Goal: Find specific page/section: Find specific page/section

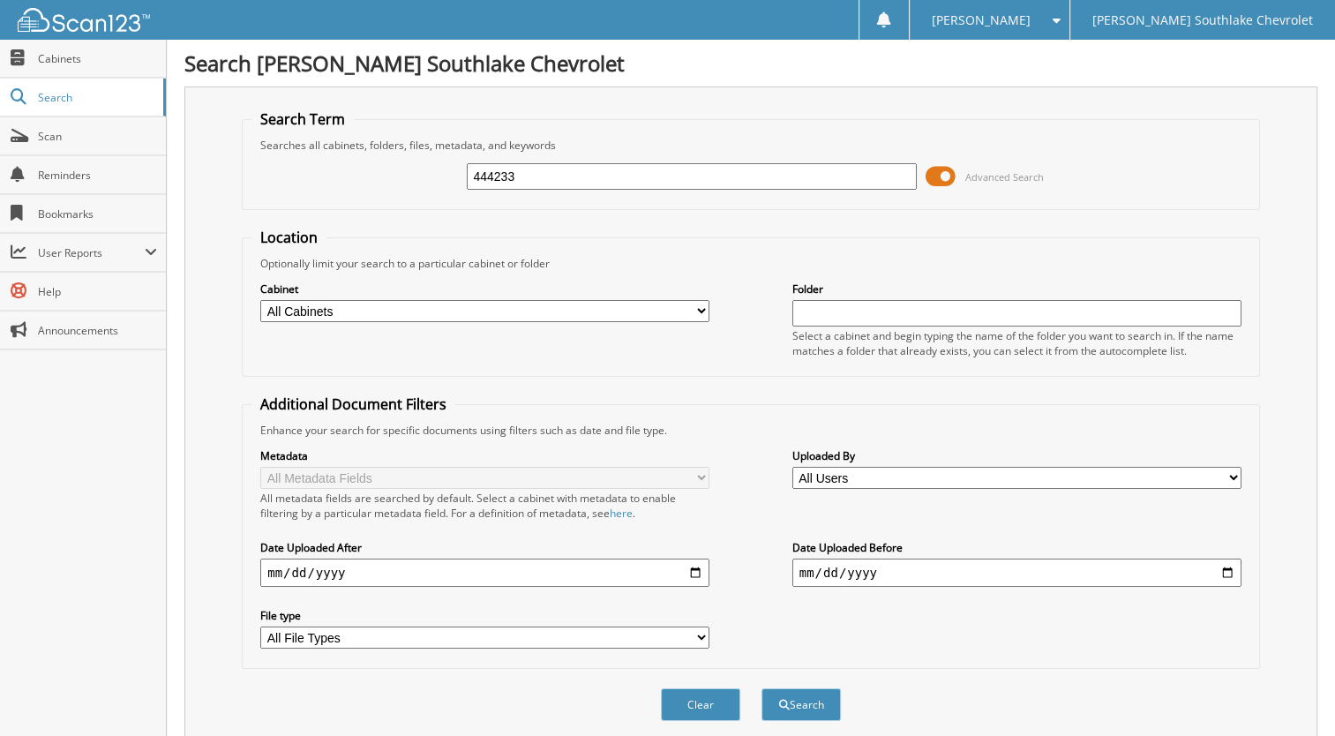
type input "444233"
click at [762, 688] on button "Search" at bounding box center [801, 704] width 79 height 33
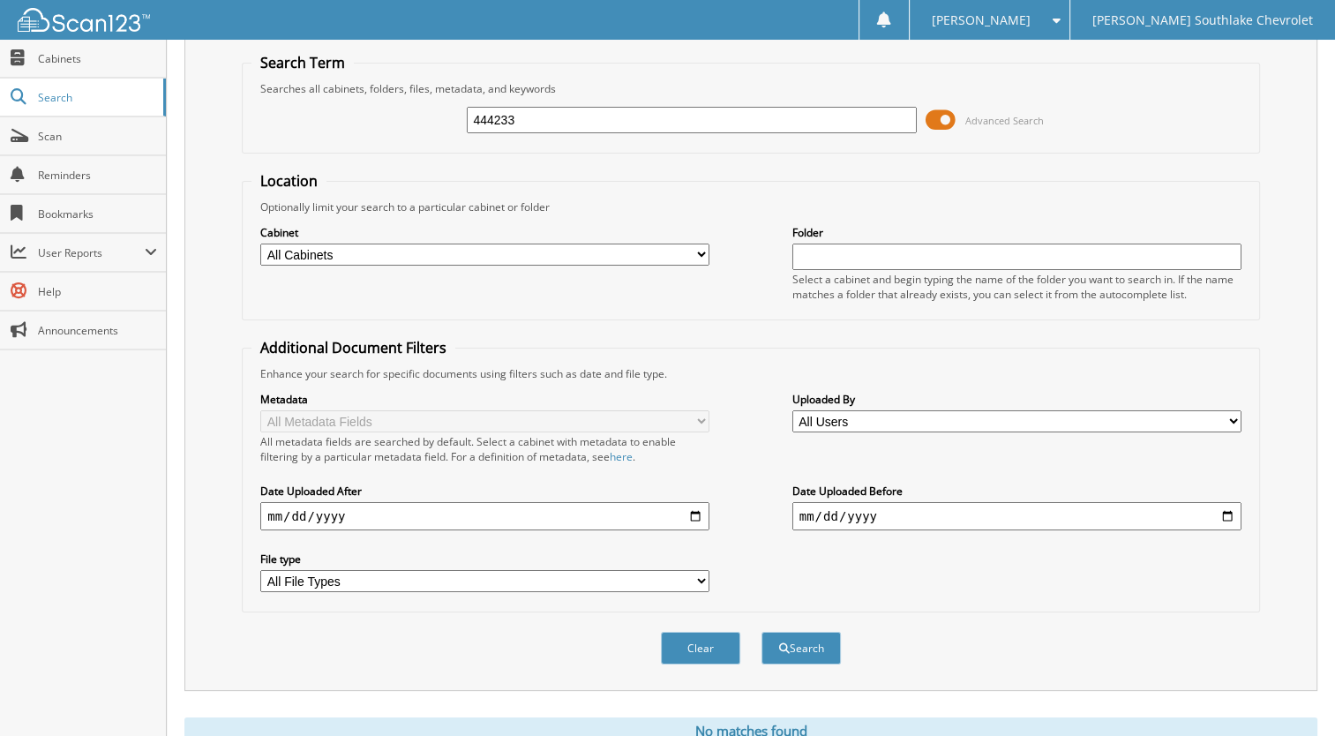
scroll to position [110, 0]
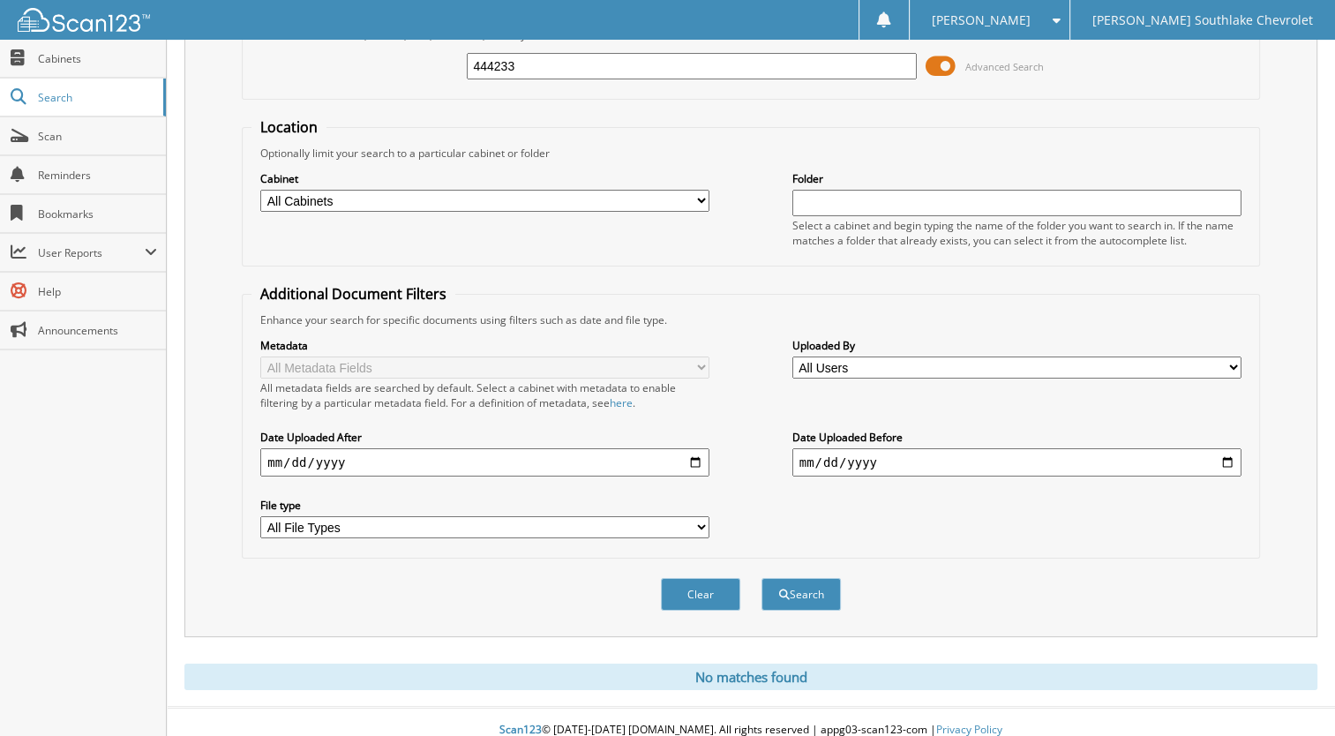
click at [484, 66] on input "444233" at bounding box center [691, 66] width 449 height 26
type input "434433"
click at [762, 578] on button "Search" at bounding box center [801, 594] width 79 height 33
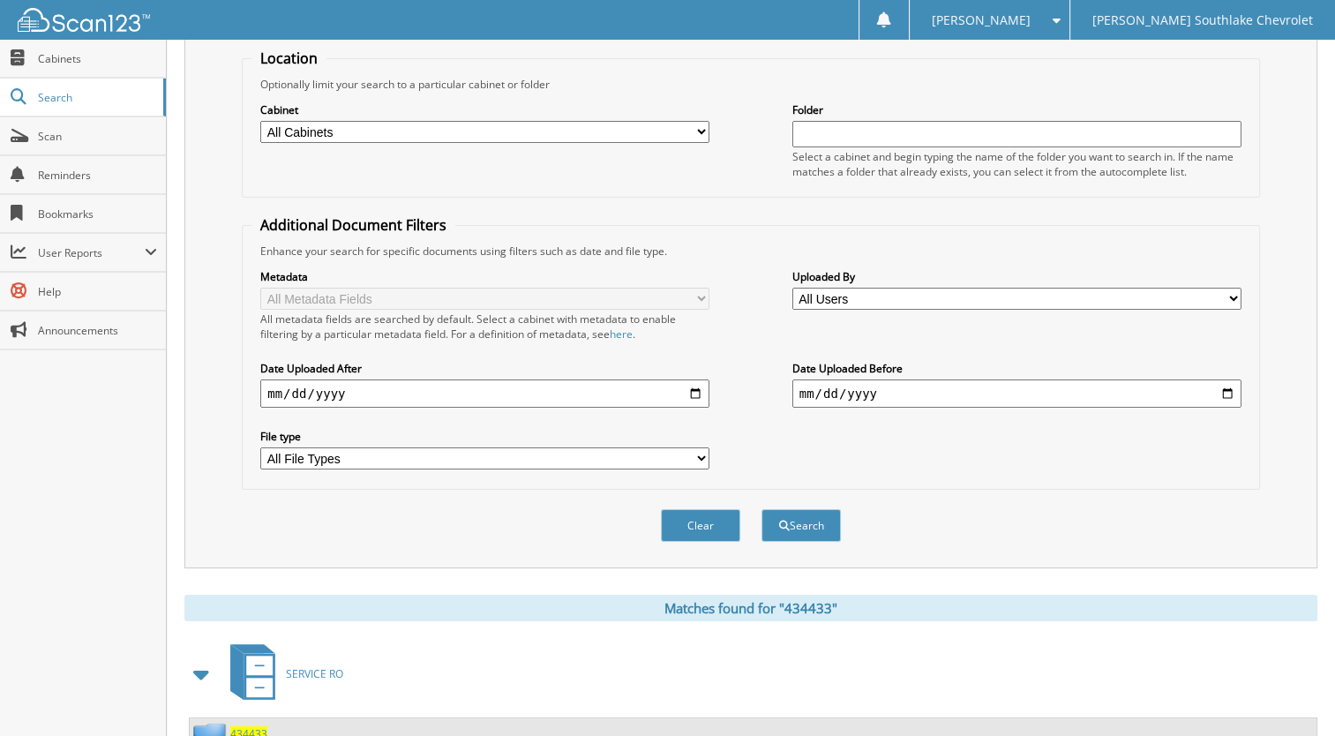
scroll to position [300, 0]
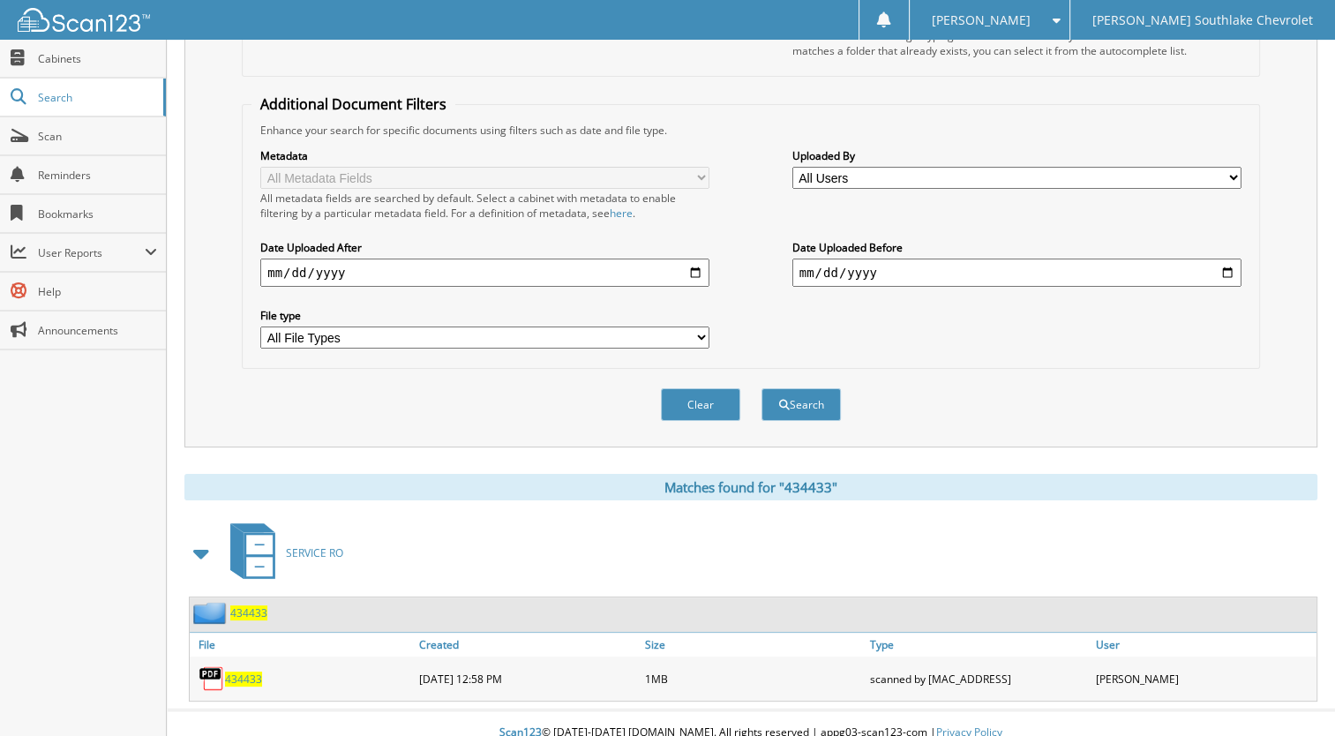
click at [241, 672] on span "434433" at bounding box center [243, 679] width 37 height 15
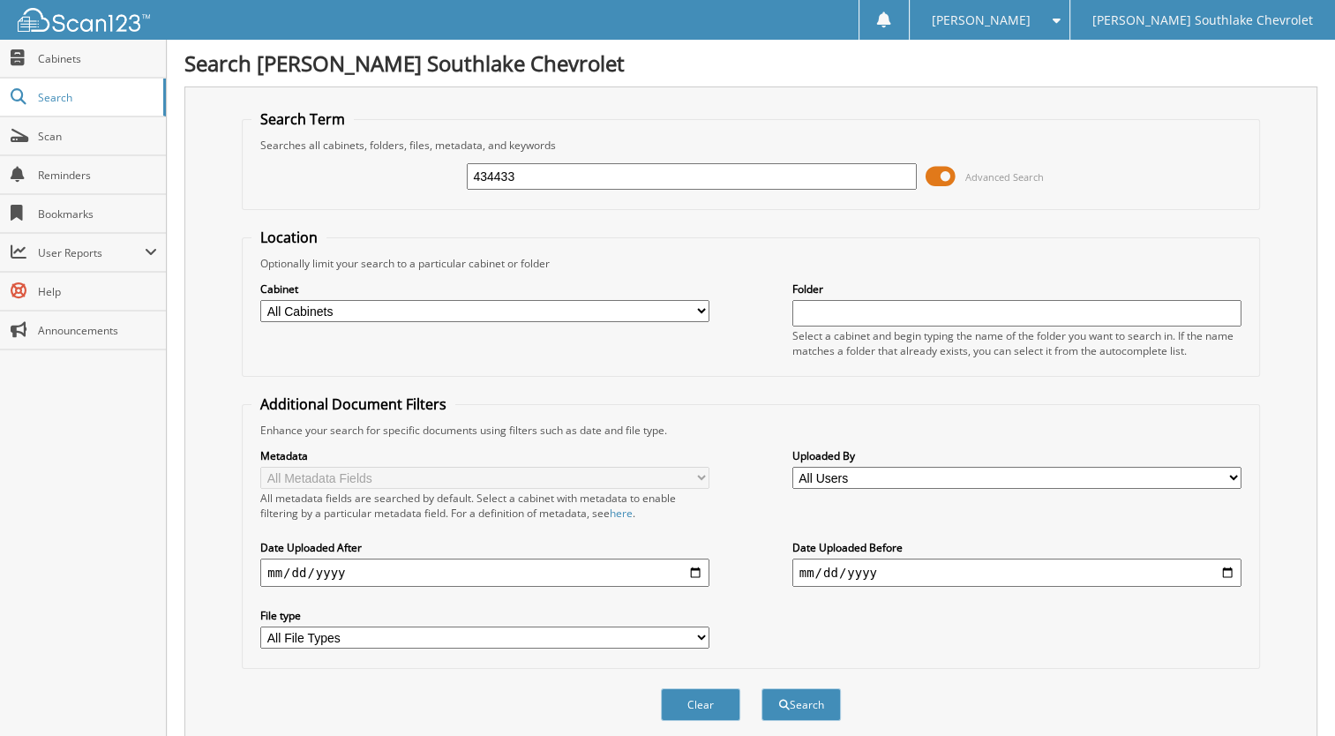
click at [484, 175] on input "434433" at bounding box center [691, 176] width 449 height 26
type input "444288"
click at [762, 688] on button "Search" at bounding box center [801, 704] width 79 height 33
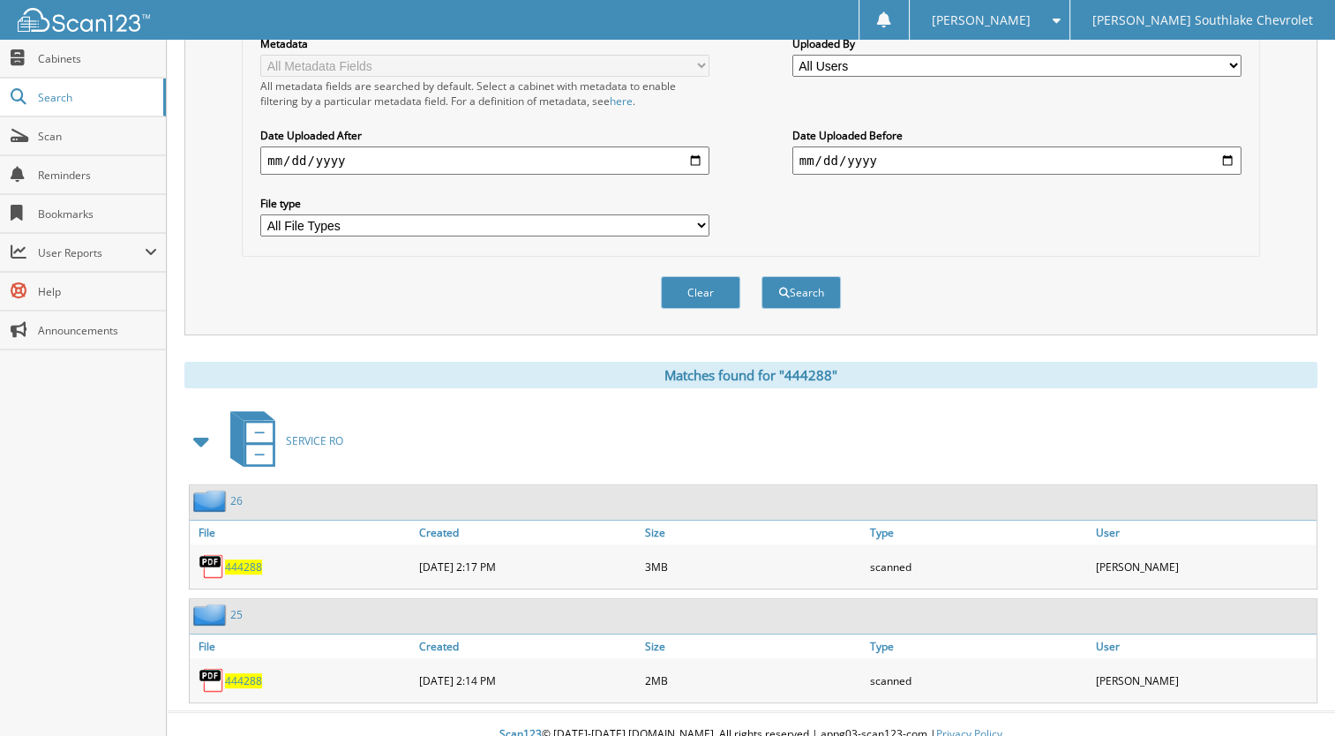
click at [244, 673] on span "444288" at bounding box center [243, 680] width 37 height 15
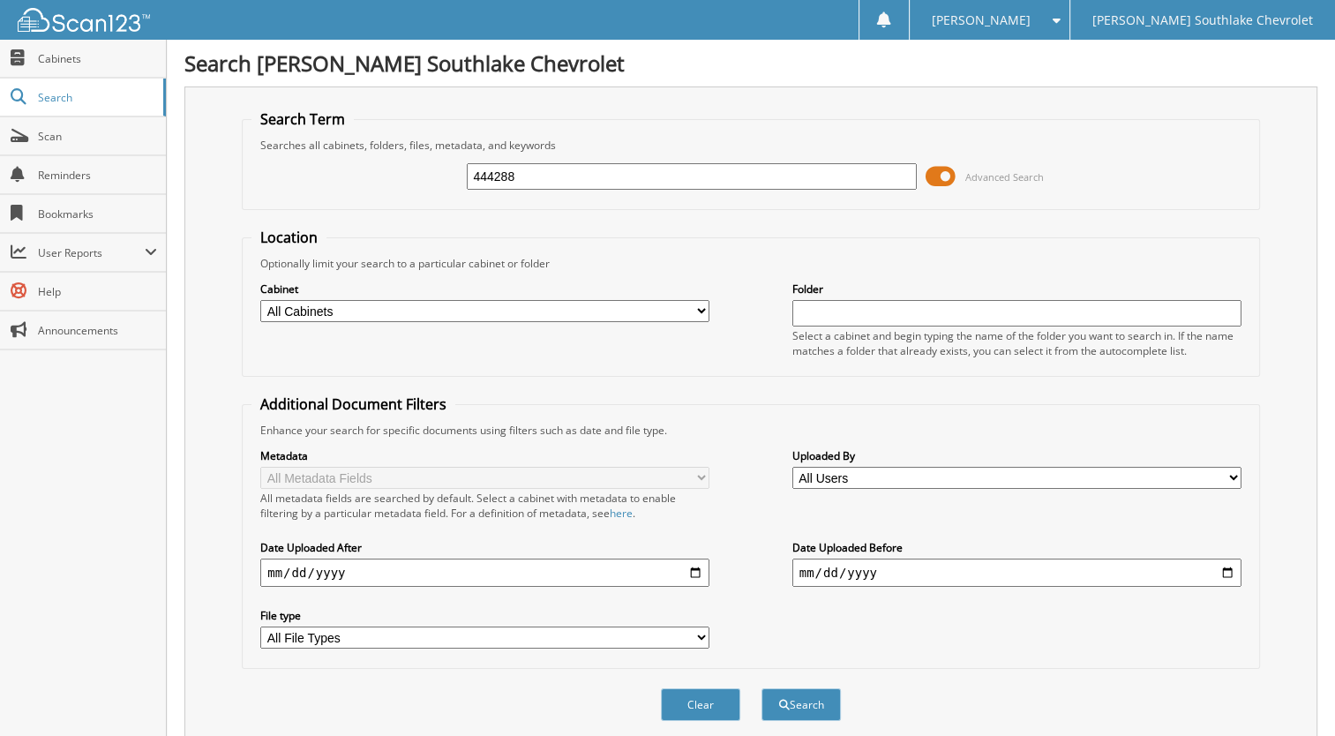
click at [568, 175] on input "444288" at bounding box center [691, 176] width 449 height 26
type input "445752"
click at [762, 688] on button "Search" at bounding box center [801, 704] width 79 height 33
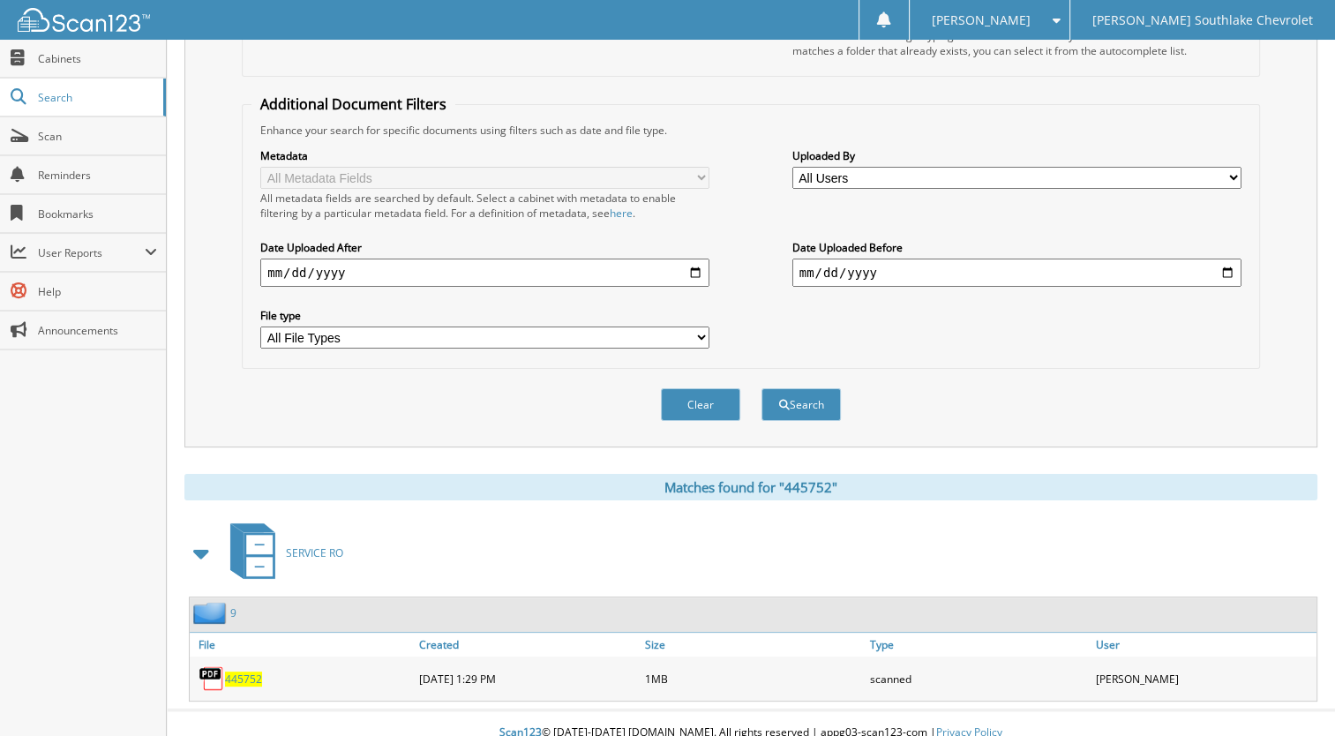
click at [258, 672] on span "445752" at bounding box center [243, 679] width 37 height 15
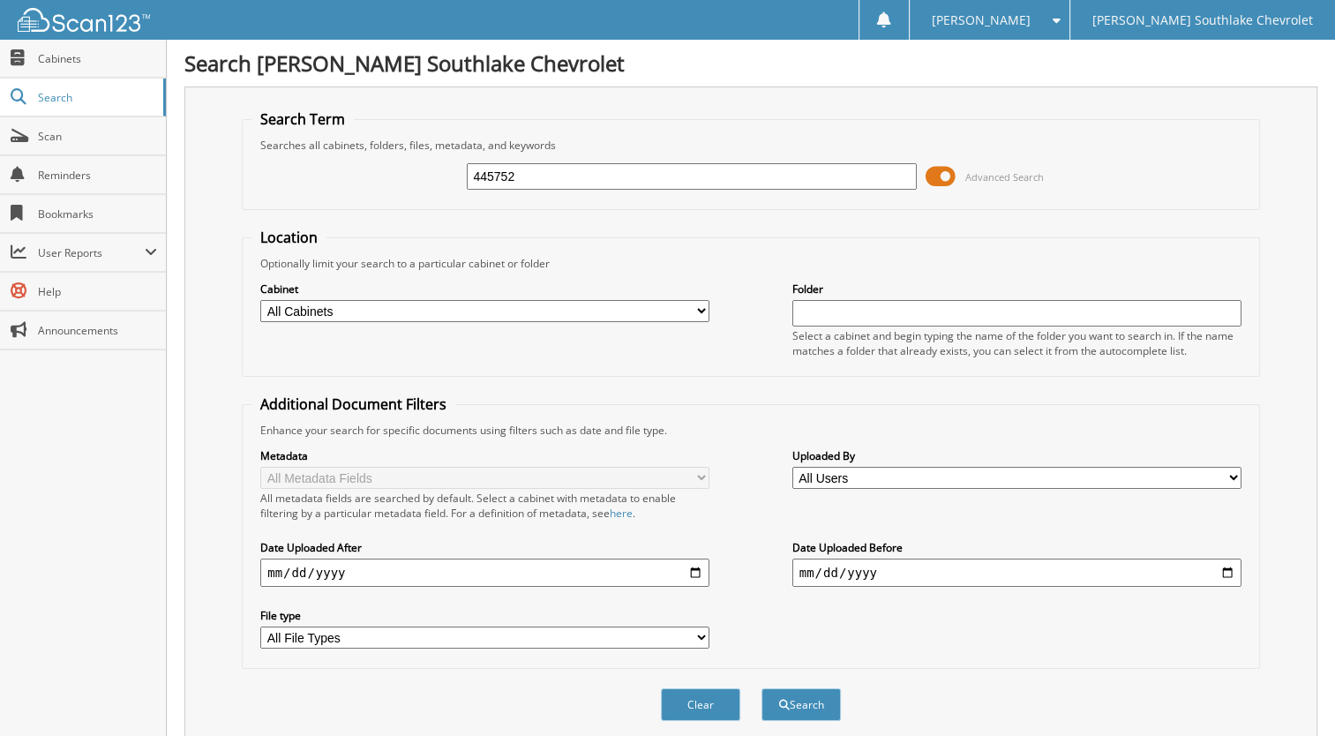
click at [584, 182] on input "445752" at bounding box center [691, 176] width 449 height 26
type input "444362"
click at [762, 688] on button "Search" at bounding box center [801, 704] width 79 height 33
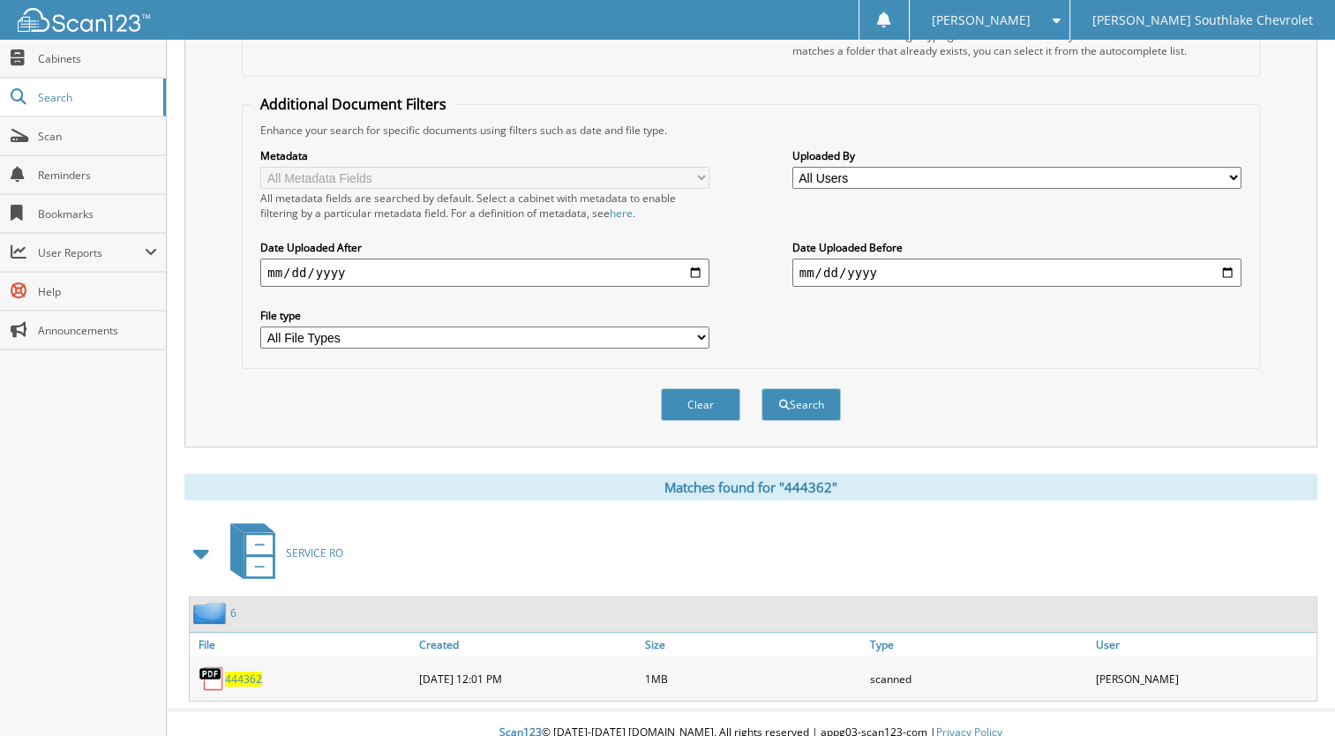
click at [238, 672] on span "444362" at bounding box center [243, 679] width 37 height 15
